Goal: Task Accomplishment & Management: Use online tool/utility

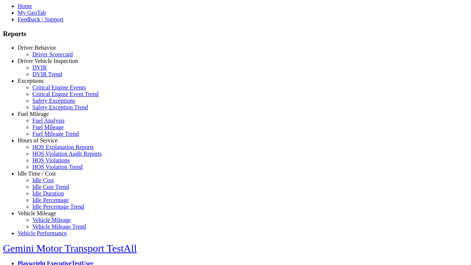
click at [42, 210] on link "Vehicle Mileage" at bounding box center [37, 213] width 38 height 6
click at [48, 223] on link "Vehicle Mileage Trend" at bounding box center [59, 226] width 54 height 6
select select
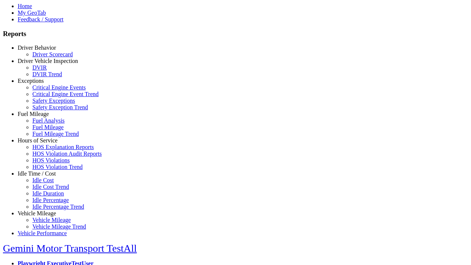
select select
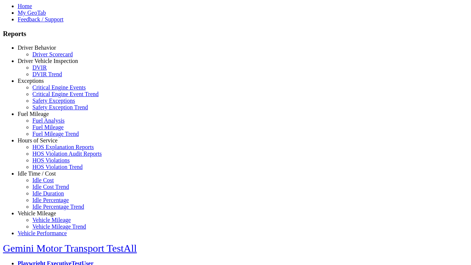
select select
